Goal: Transaction & Acquisition: Purchase product/service

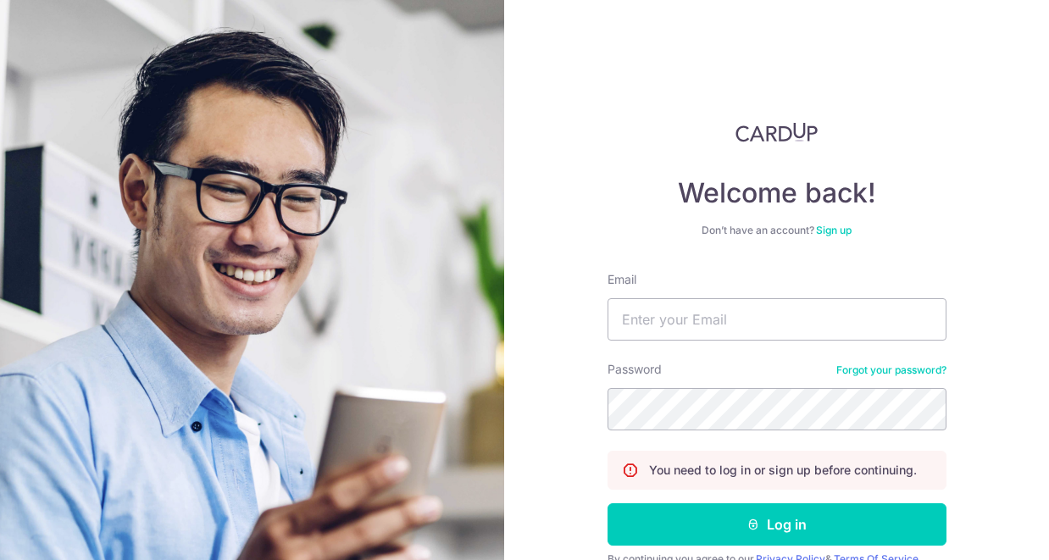
scroll to position [80, 0]
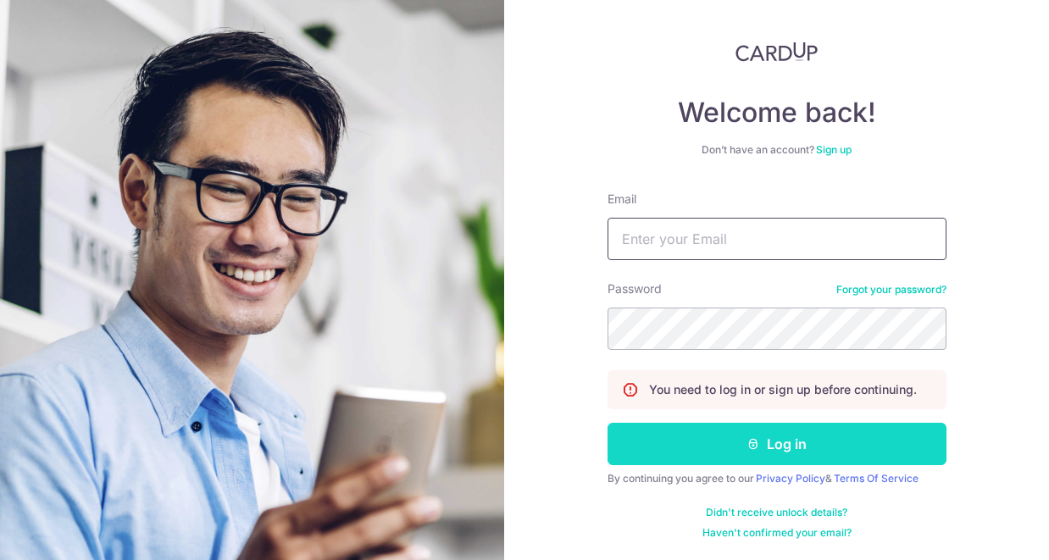
type input "[EMAIL_ADDRESS][DOMAIN_NAME]"
click at [704, 445] on button "Log in" at bounding box center [776, 444] width 339 height 42
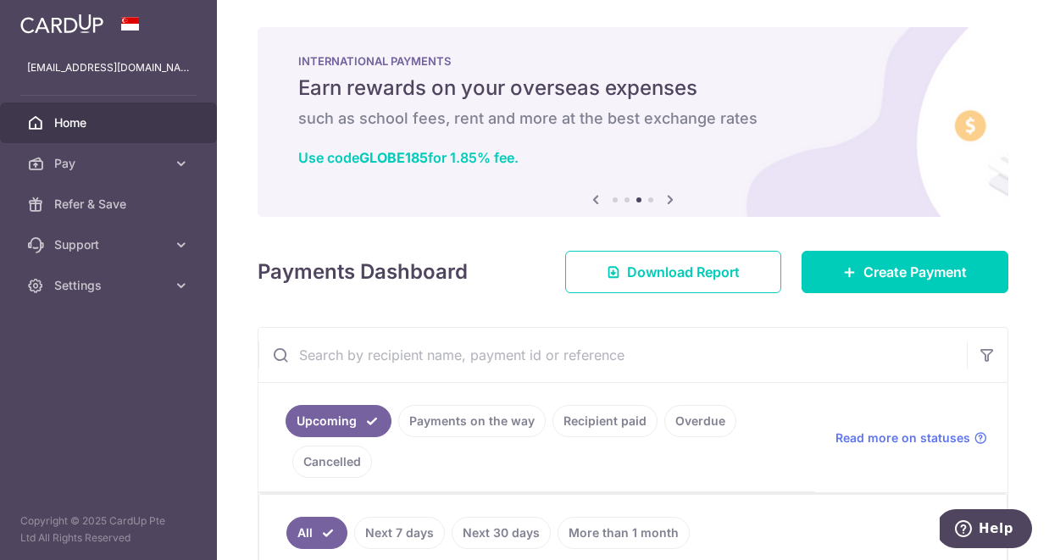
scroll to position [47, 0]
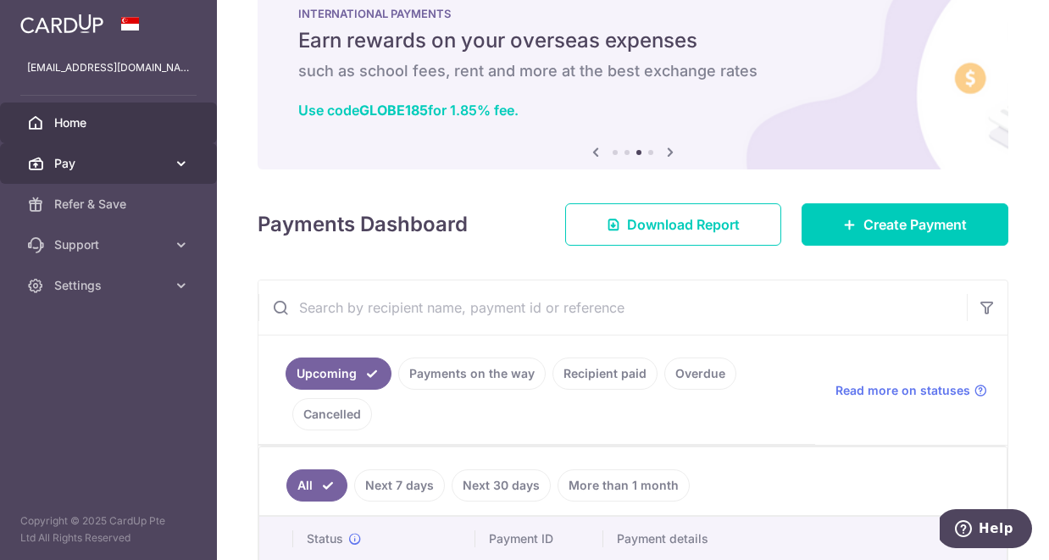
click at [160, 168] on span "Pay" at bounding box center [110, 163] width 112 height 17
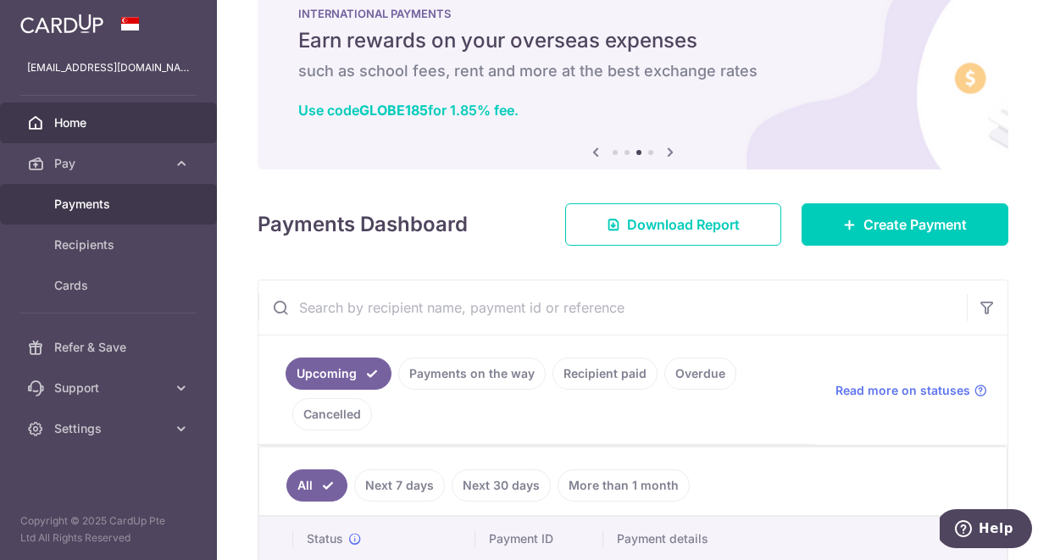
click at [129, 199] on span "Payments" at bounding box center [110, 204] width 112 height 17
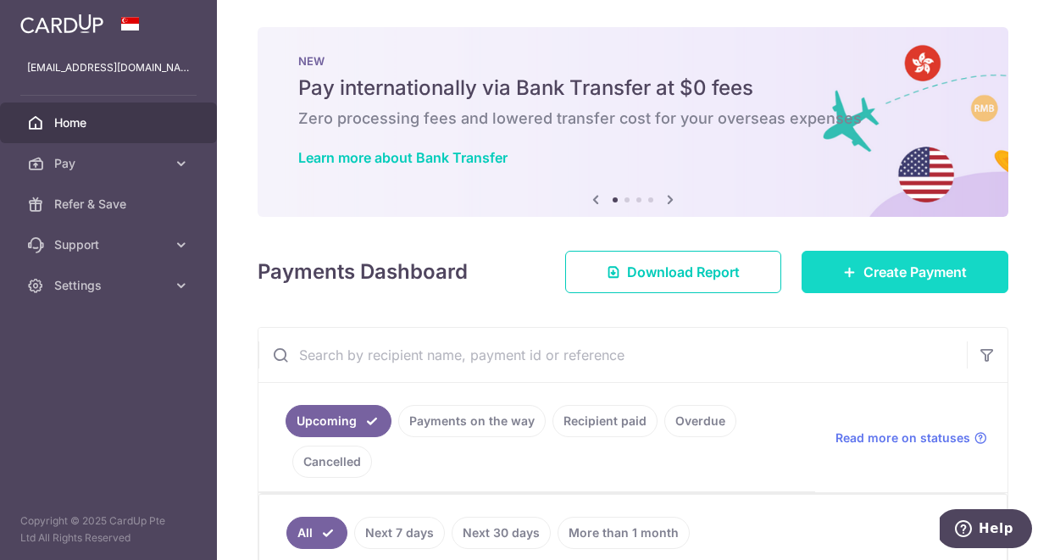
click at [884, 280] on span "Create Payment" at bounding box center [914, 272] width 103 height 20
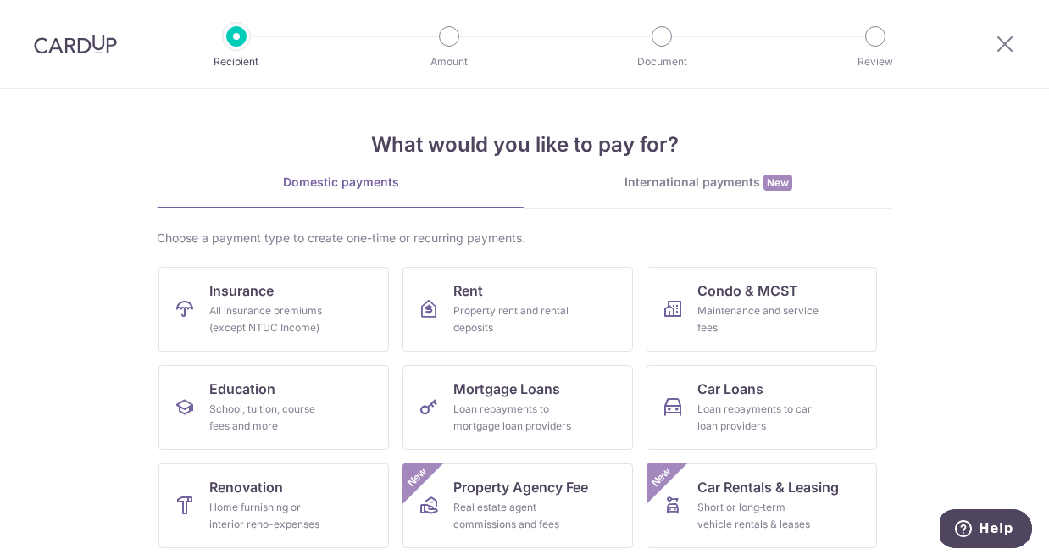
scroll to position [162, 0]
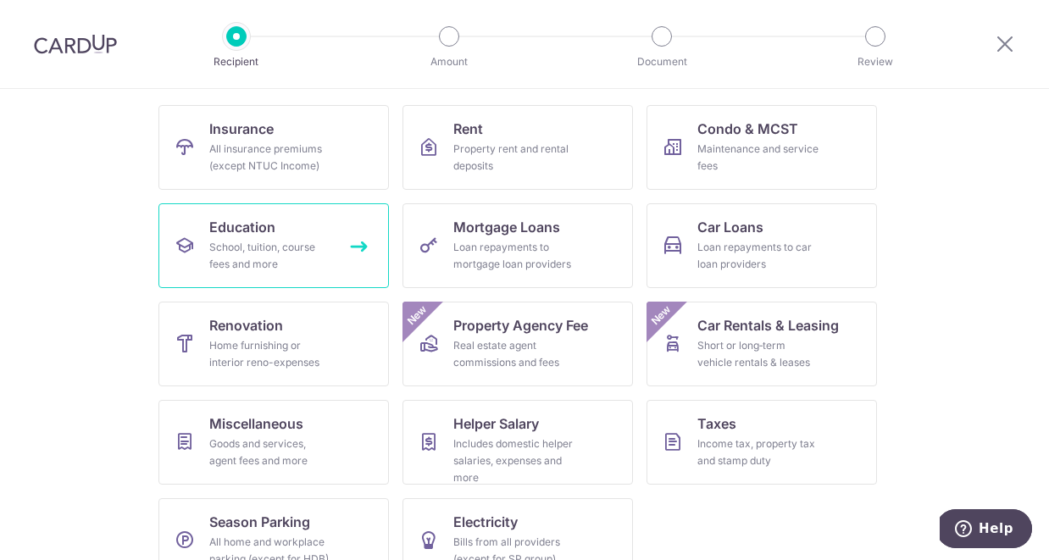
click at [327, 230] on link "Education School, tuition, course fees and more" at bounding box center [273, 245] width 230 height 85
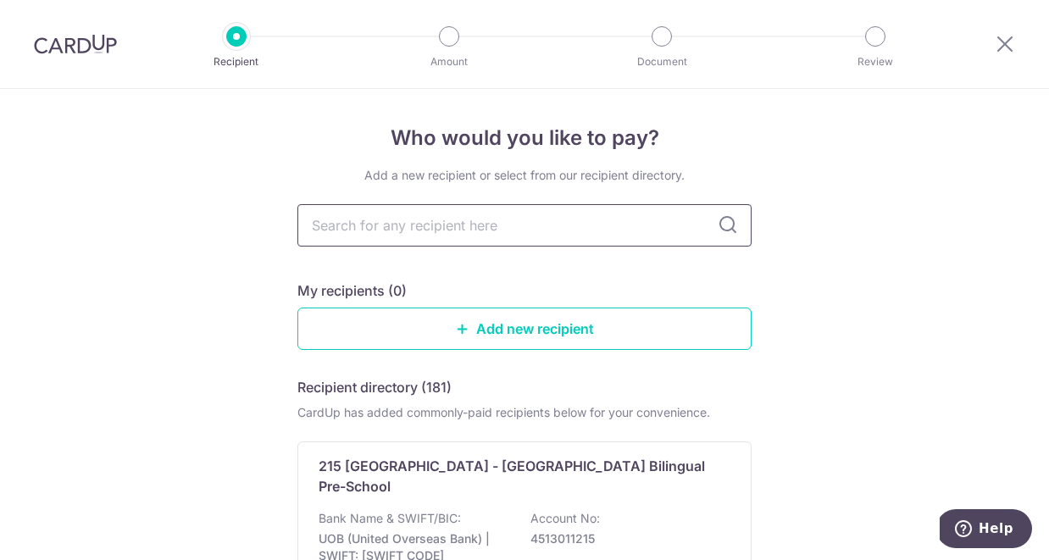
scroll to position [29, 0]
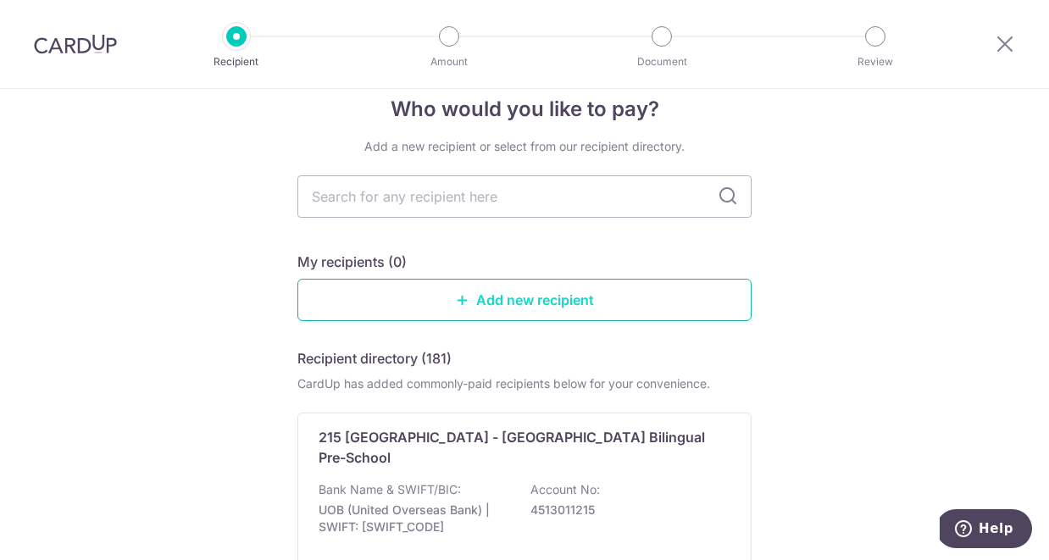
click at [398, 302] on link "Add new recipient" at bounding box center [524, 300] width 454 height 42
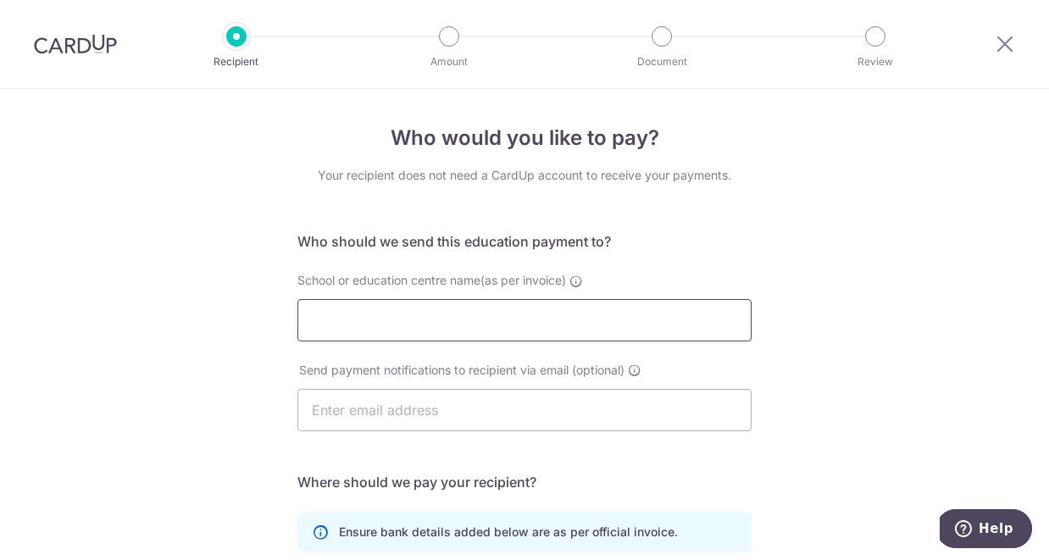
click at [392, 323] on input "School or education centre name(as per invoice)" at bounding box center [524, 320] width 454 height 42
click at [256, 375] on div "Who would you like to pay? Your recipient does not need a CardUp account to rec…" at bounding box center [524, 492] width 1049 height 807
click at [342, 319] on input "School or education centre name(as per invoice)" at bounding box center [524, 320] width 454 height 42
type input "[GEOGRAPHIC_DATA], Hove"
click at [387, 416] on input "text" at bounding box center [524, 410] width 454 height 42
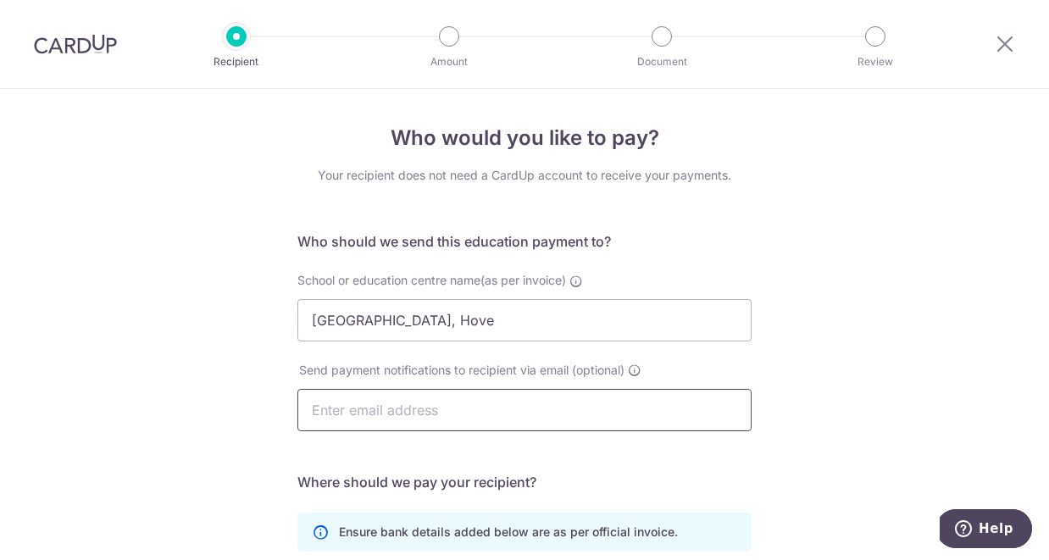
click at [400, 409] on input "text" at bounding box center [524, 410] width 454 height 42
paste input "[EMAIL_ADDRESS][DOMAIN_NAME]"
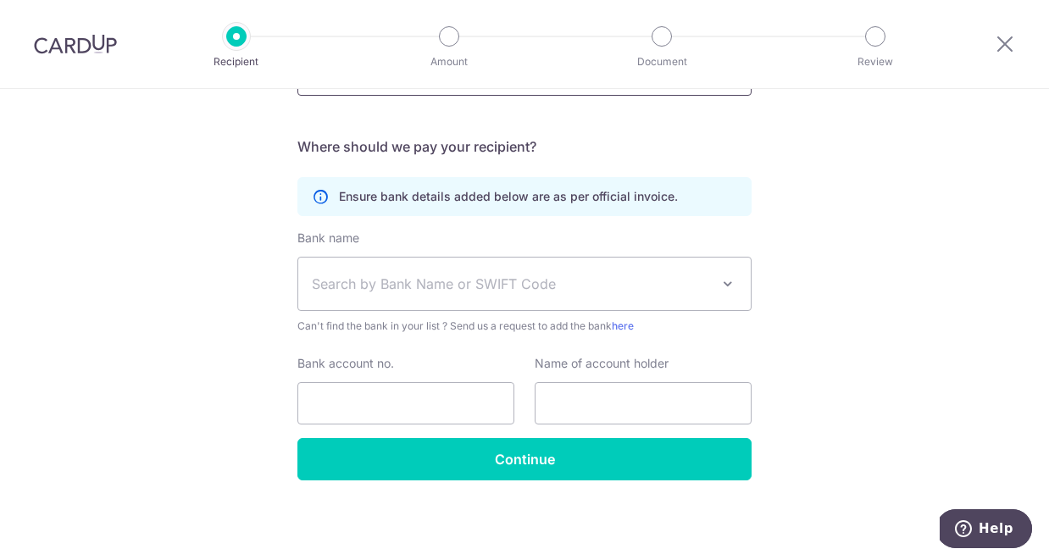
scroll to position [294, 0]
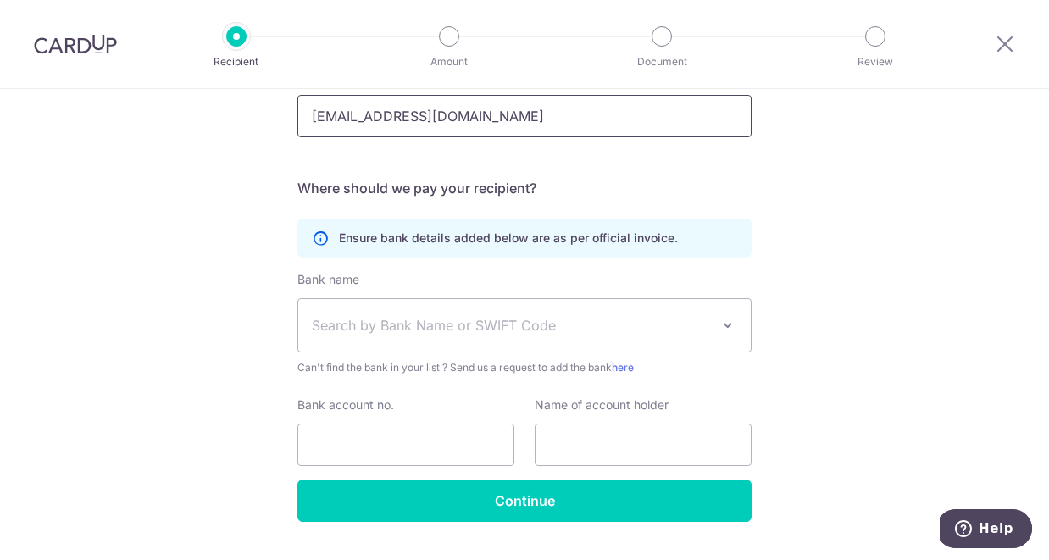
type input "[EMAIL_ADDRESS][DOMAIN_NAME]"
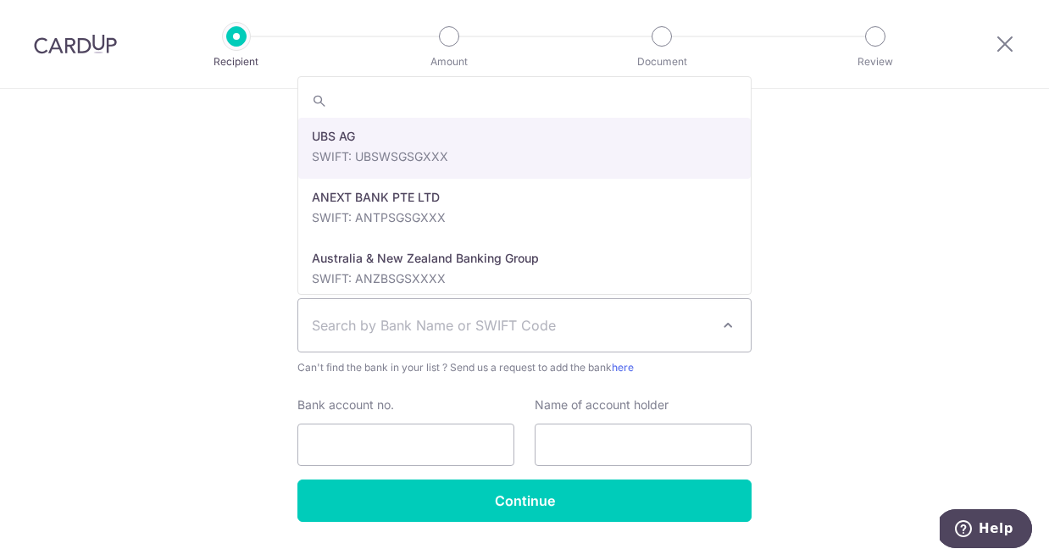
click at [501, 328] on span "Search by Bank Name or SWIFT Code" at bounding box center [511, 325] width 398 height 20
type input "n"
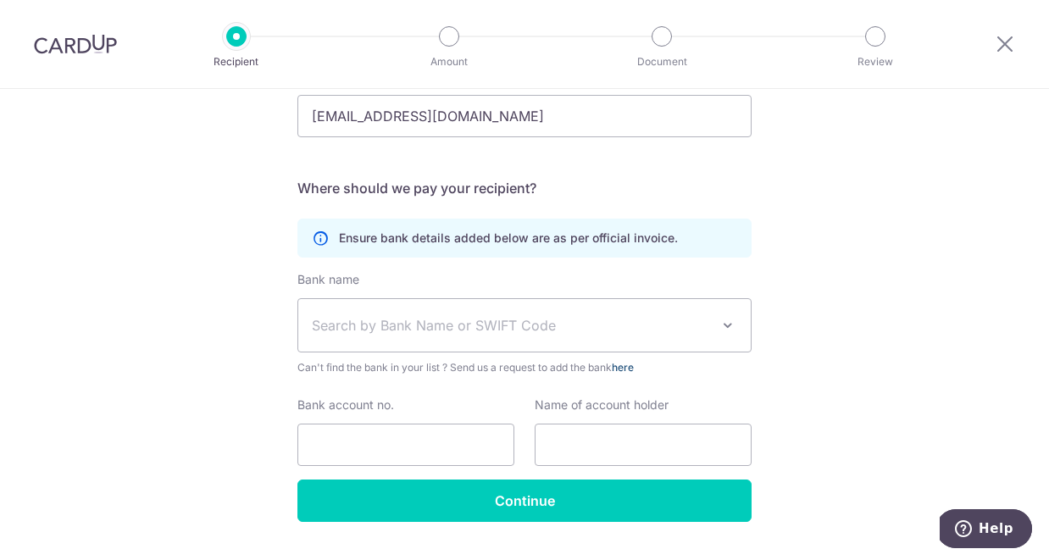
click at [630, 366] on link "here" at bounding box center [623, 367] width 22 height 13
